Goal: Task Accomplishment & Management: Complete application form

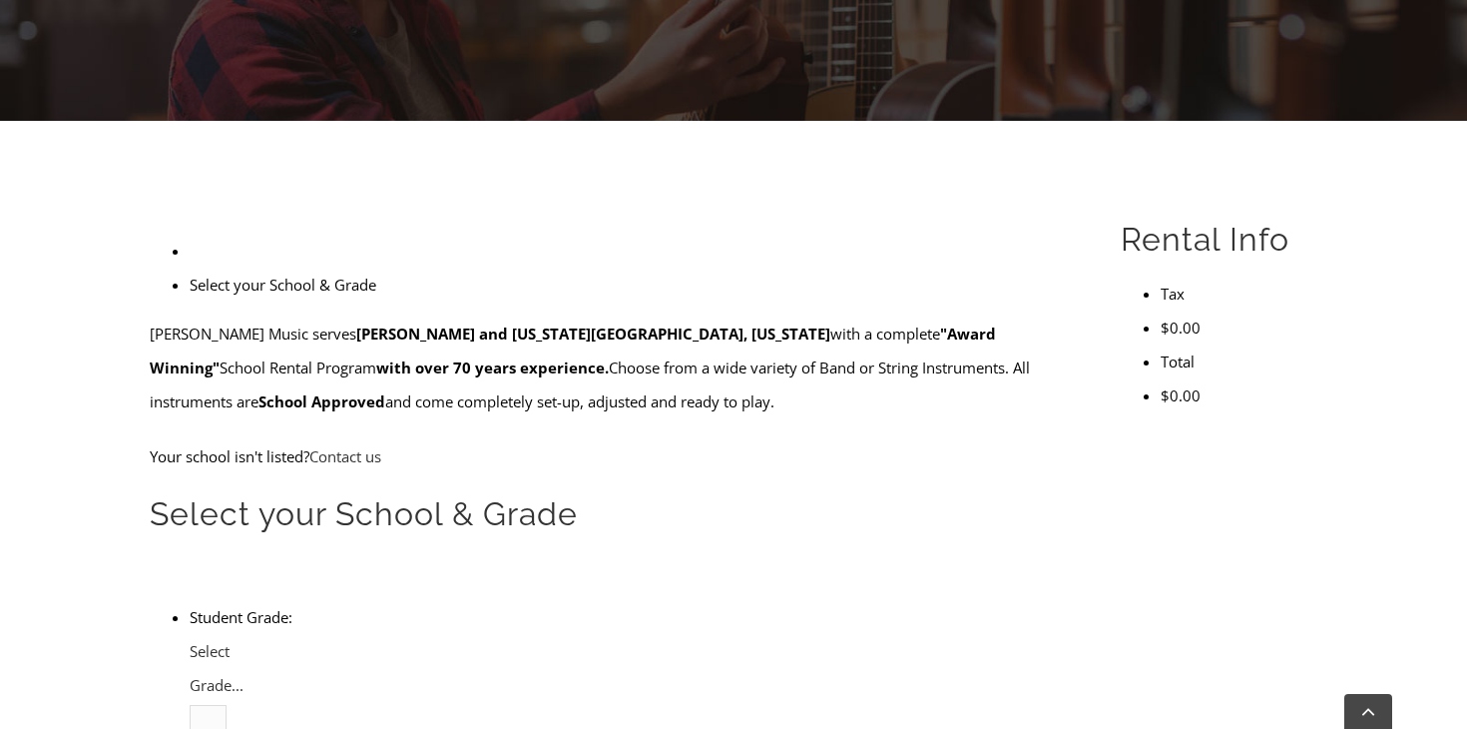
scroll to position [538, 0]
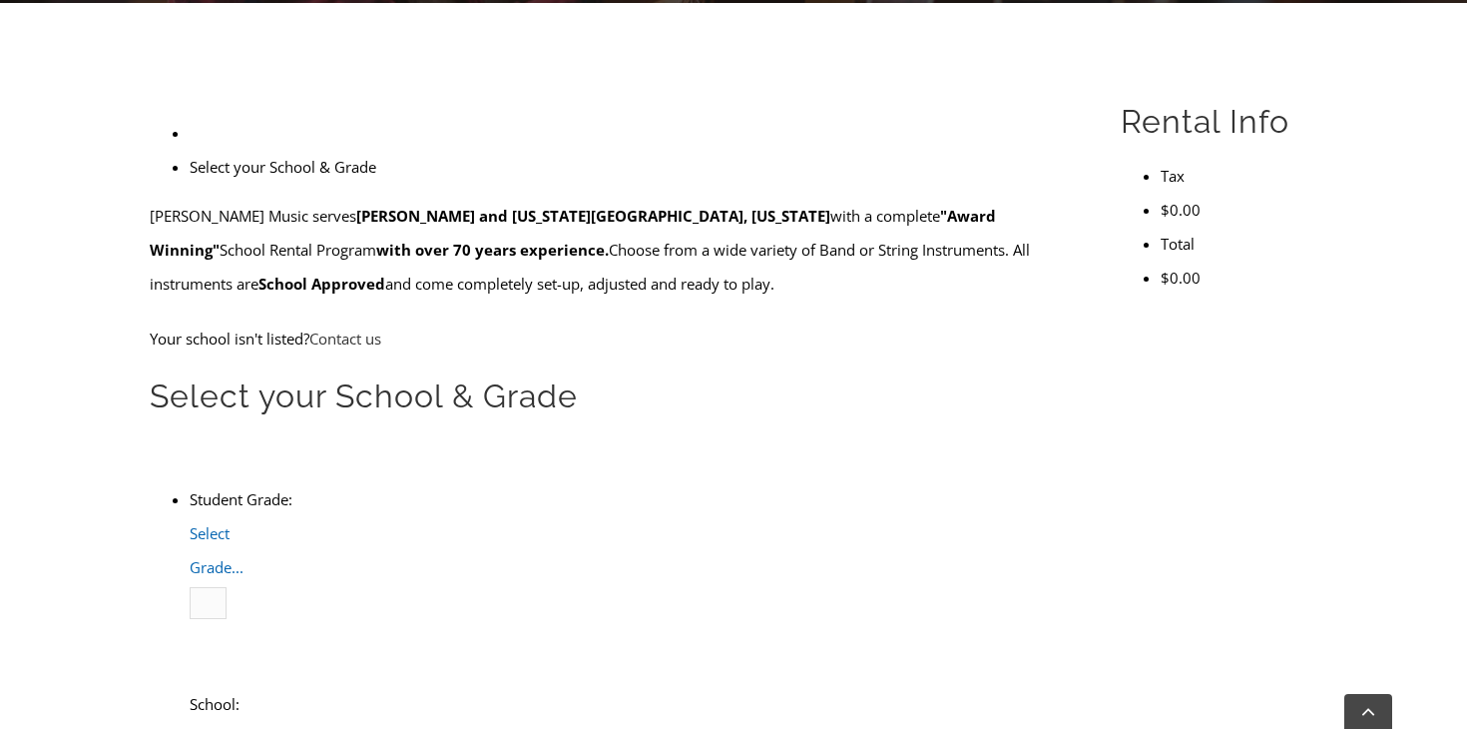
click at [244, 523] on span "Select Grade..." at bounding box center [217, 550] width 54 height 54
click at [230, 653] on li "4" at bounding box center [230, 670] width 0 height 34
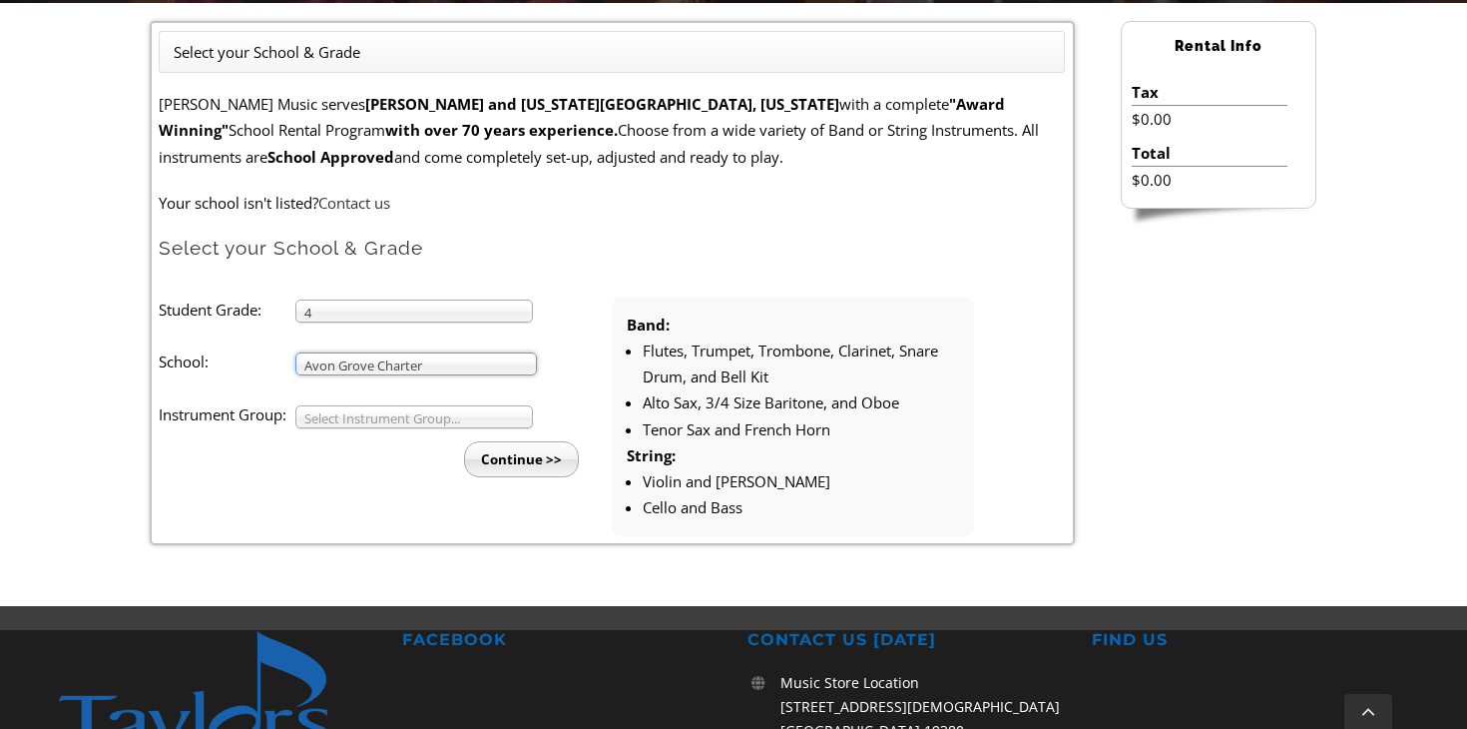
click at [428, 410] on span "Select Instrument Group..." at bounding box center [405, 418] width 202 height 24
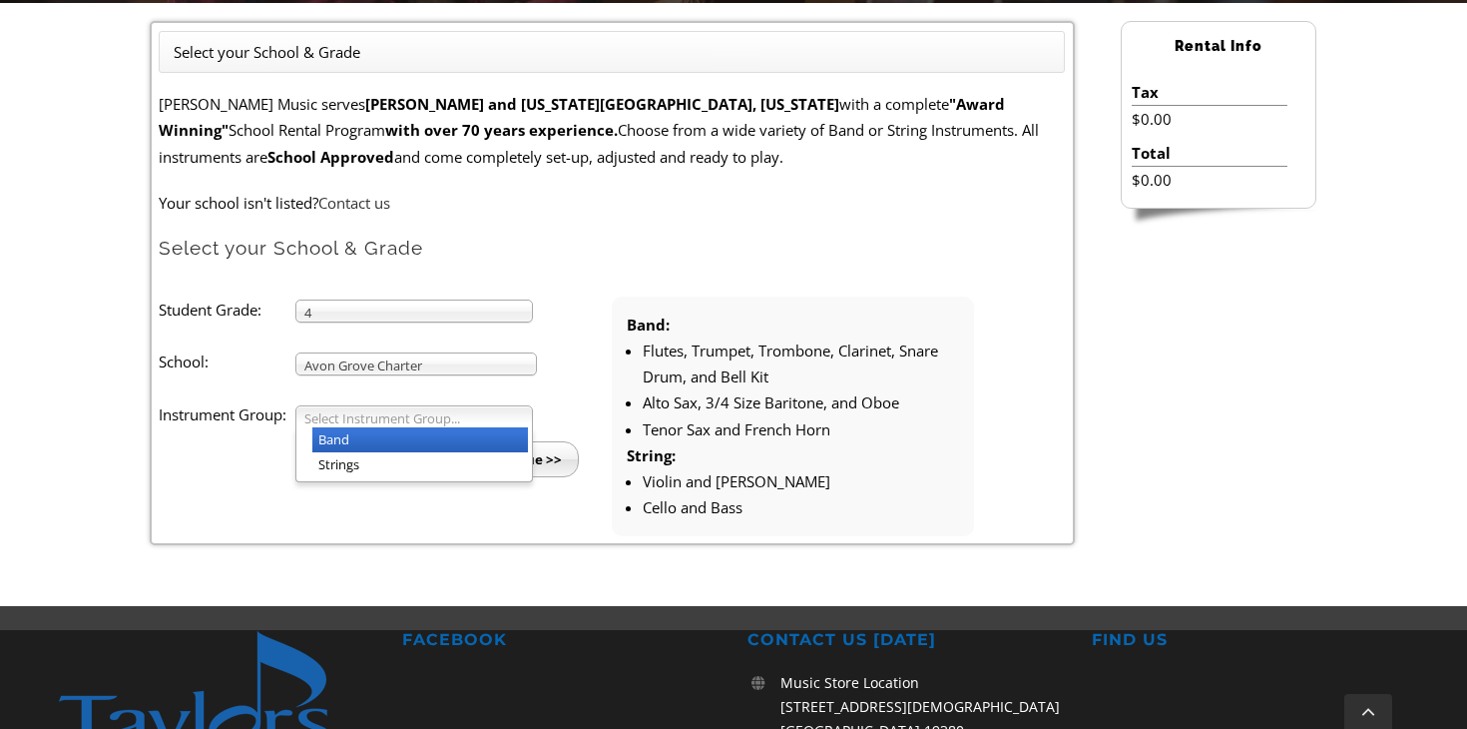
click at [419, 439] on li "Band" at bounding box center [420, 439] width 216 height 25
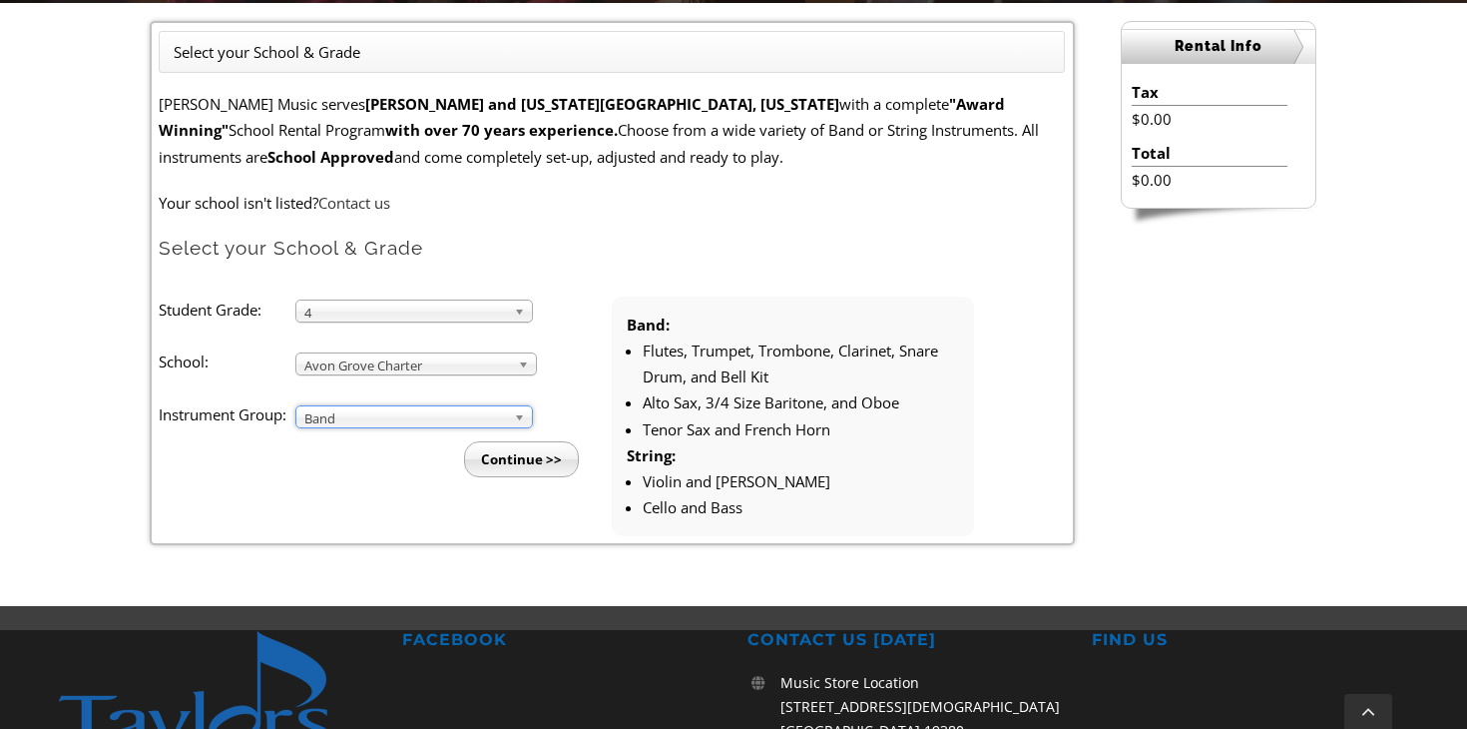
click at [528, 454] on input "Continue >>" at bounding box center [521, 459] width 115 height 36
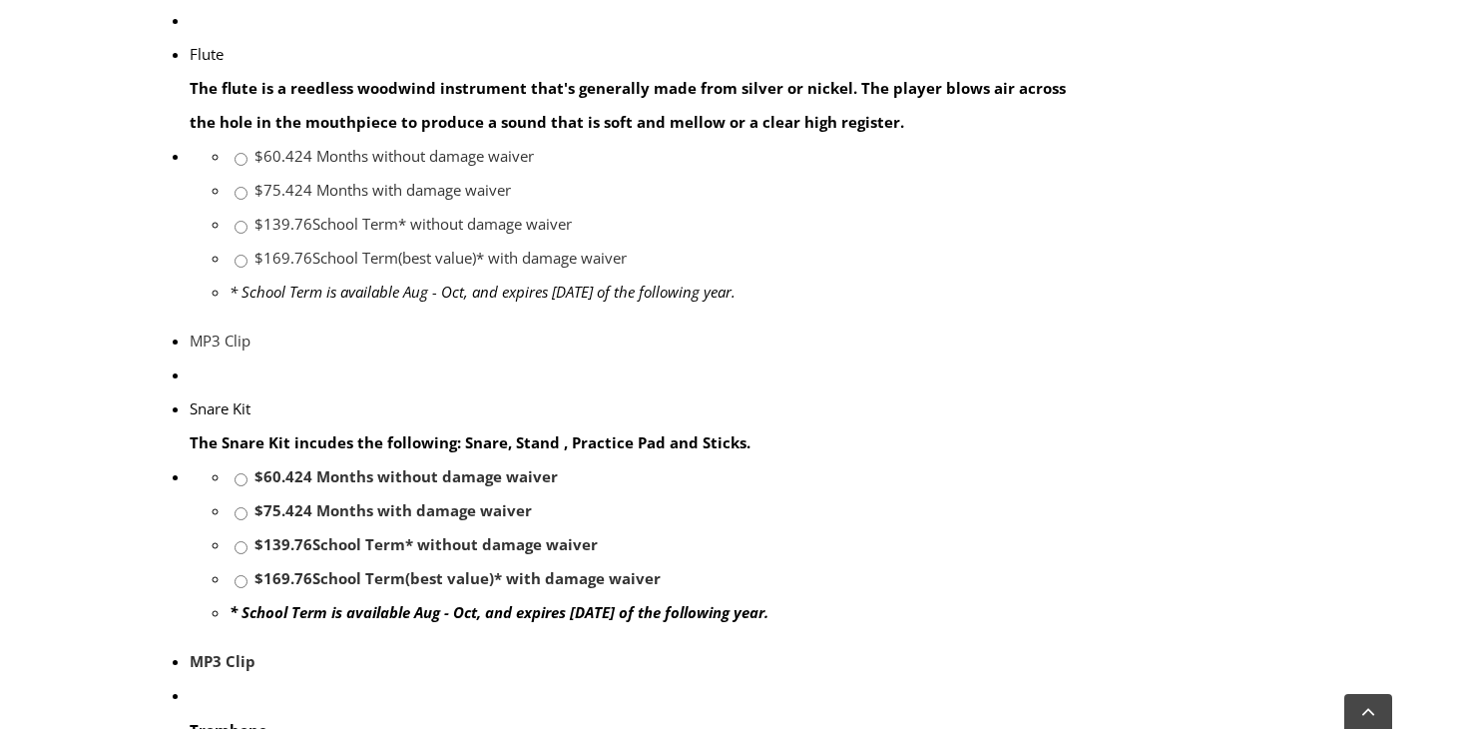
scroll to position [1797, 0]
